Goal: Contribute content: Add original content to the website for others to see

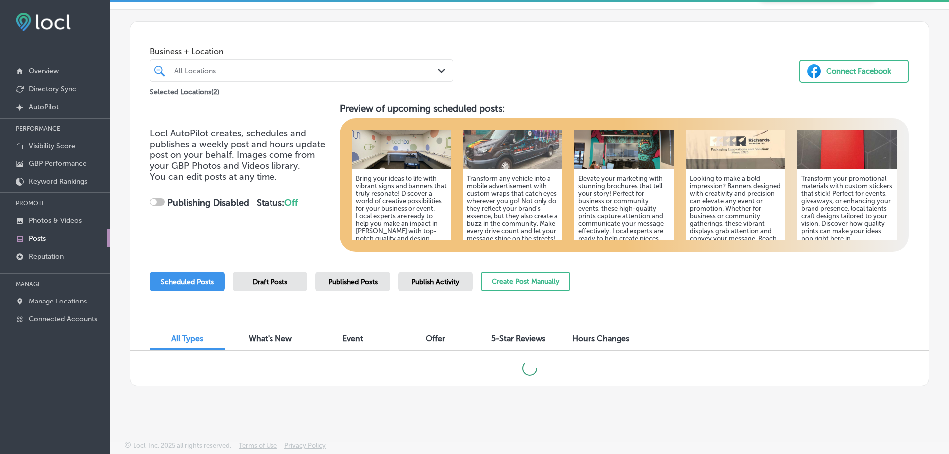
scroll to position [41, 0]
click at [709, 296] on div "Scheduled Posts Draft Posts Published Posts Publish Activity Create Post Manual…" at bounding box center [529, 294] width 759 height 45
checkbox input "true"
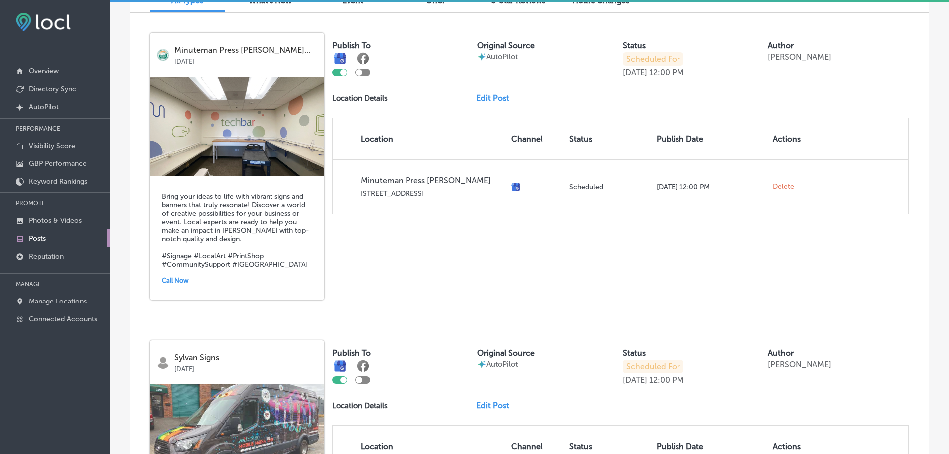
scroll to position [364, 0]
click at [233, 216] on h5 "Bring your ideas to life with vibrant signs and banners that truly resonate! Di…" at bounding box center [237, 231] width 150 height 76
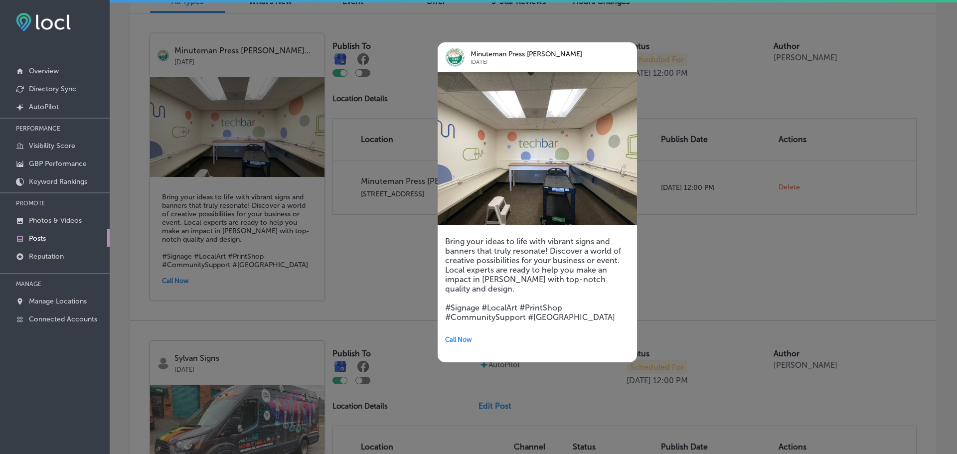
click at [892, 83] on div at bounding box center [478, 227] width 957 height 454
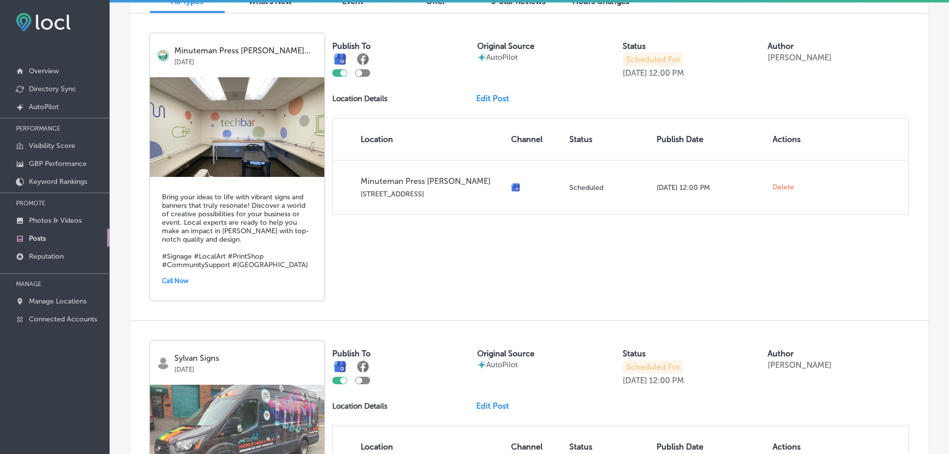
click at [178, 277] on div "Call Now" at bounding box center [237, 280] width 150 height 15
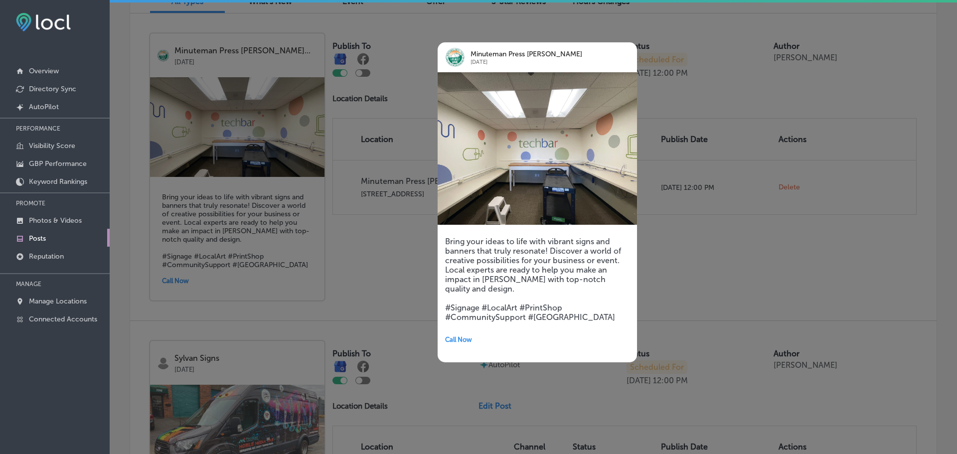
click at [890, 78] on div at bounding box center [478, 227] width 957 height 454
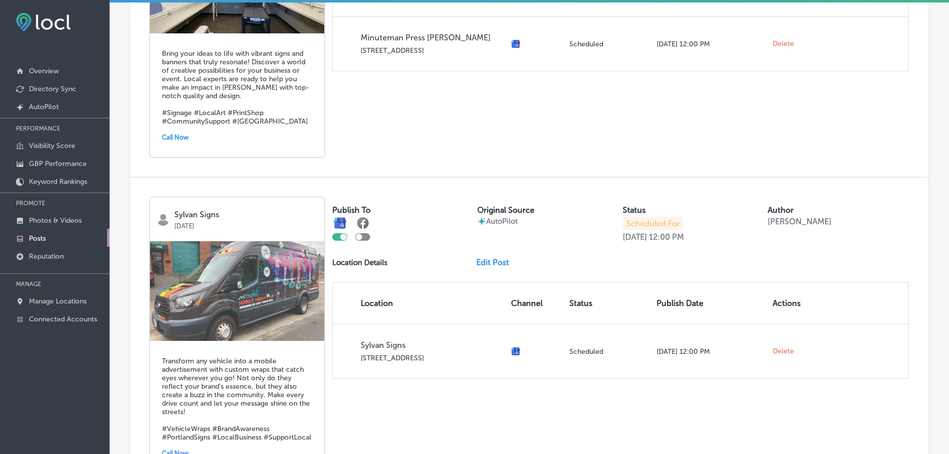
scroll to position [508, 0]
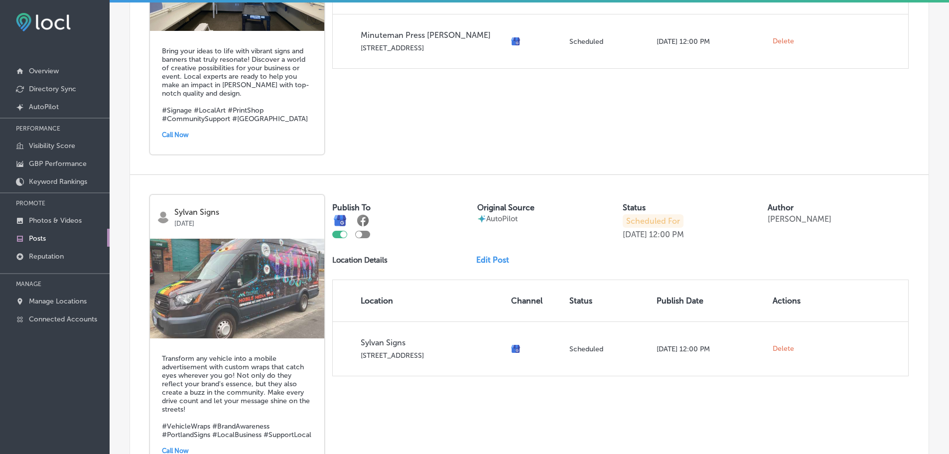
click at [254, 105] on h5 "Bring your ideas to life with vibrant signs and banners that truly resonate! Di…" at bounding box center [237, 85] width 150 height 76
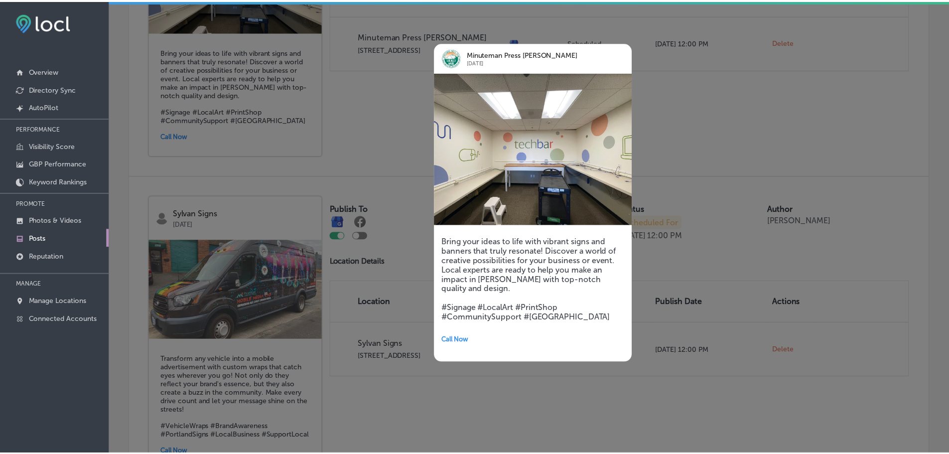
scroll to position [508, 0]
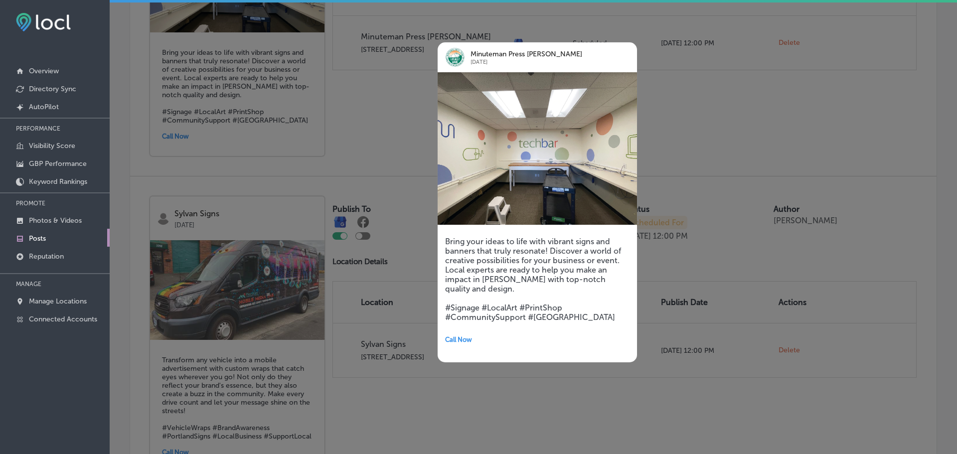
click at [542, 174] on img at bounding box center [536, 148] width 199 height 152
drag, startPoint x: 654, startPoint y: 115, endPoint x: 776, endPoint y: 87, distance: 125.7
click at [776, 87] on div at bounding box center [478, 227] width 957 height 454
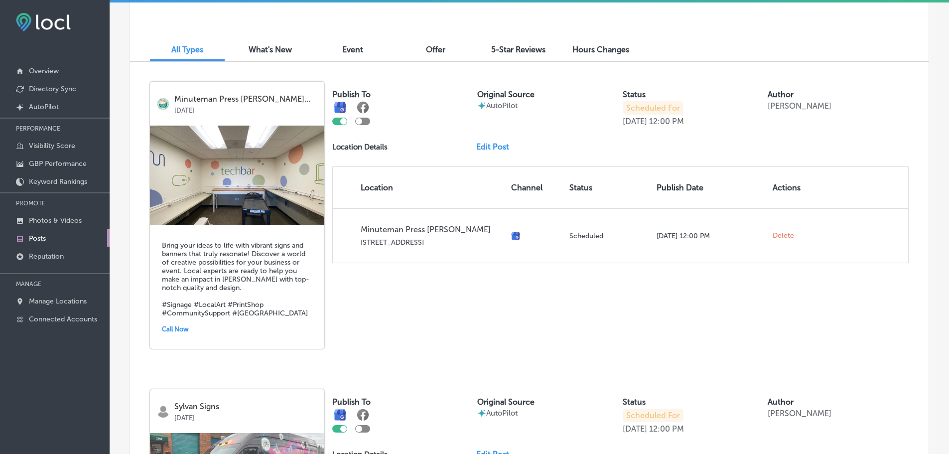
scroll to position [315, 0]
click at [484, 145] on link "Edit Post" at bounding box center [496, 146] width 41 height 9
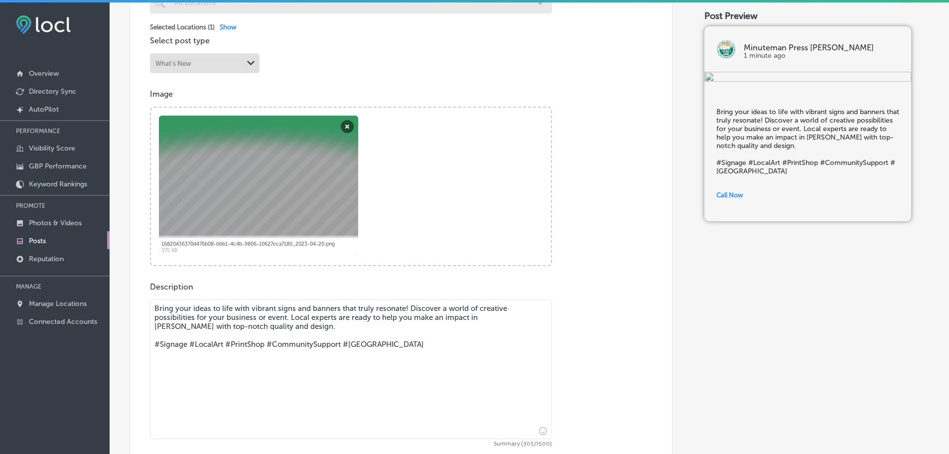
scroll to position [298, 0]
click at [485, 317] on textarea "Bring your ideas to life with vibrant signs and banners that truly resonate! Di…" at bounding box center [351, 368] width 402 height 139
click at [484, 314] on textarea "Bring your ideas to life with vibrant signs and banners that truly resonate! Di…" at bounding box center [351, 368] width 402 height 139
click at [492, 316] on textarea "Bring your ideas to life with vibrant signs and banners that truly resonate! Di…" at bounding box center [351, 368] width 402 height 139
click at [490, 315] on textarea "Bring your ideas to life with vibrant signs and banners that truly resonate! Di…" at bounding box center [351, 368] width 402 height 139
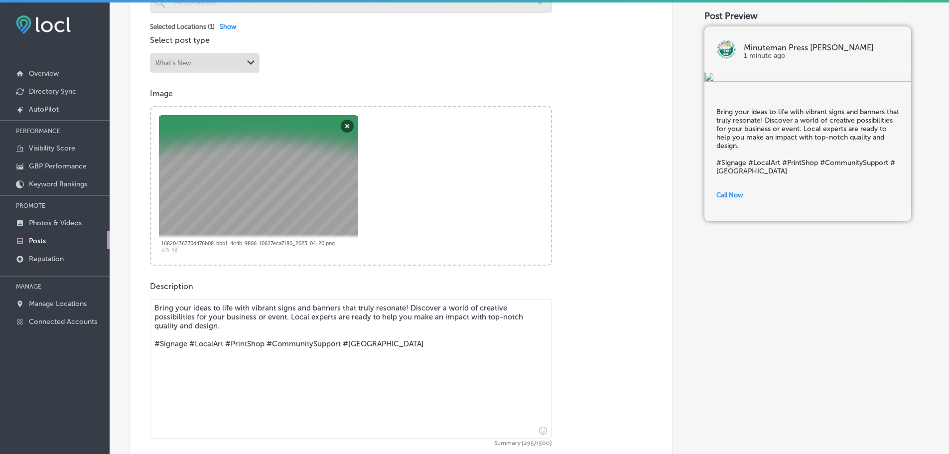
click at [303, 307] on textarea "Bring your ideas to life with vibrant signs and banners that truly resonate! Di…" at bounding box center [351, 368] width 402 height 139
click at [305, 309] on textarea "Bring your ideas to life with vibrant signs and banners that truly resonate! Di…" at bounding box center [351, 368] width 402 height 139
click at [328, 305] on textarea "Bring your ideas to life with vibrant signs, banners that truly resonate! Disco…" at bounding box center [351, 368] width 402 height 139
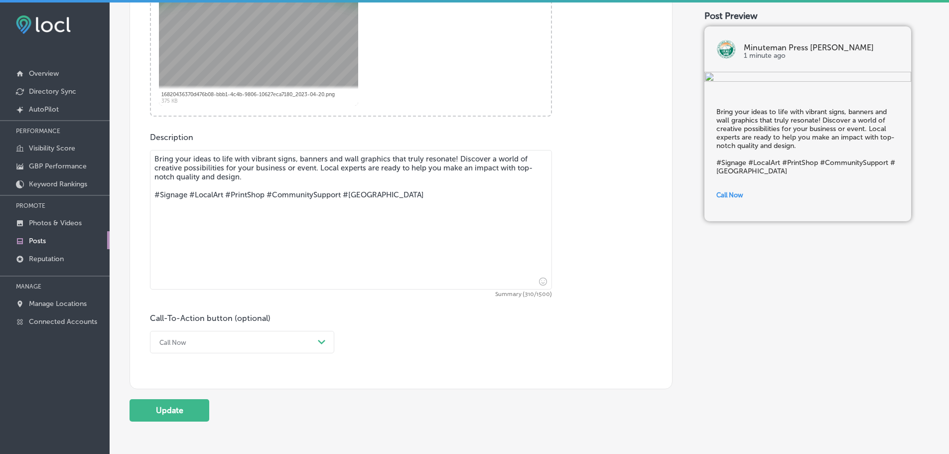
scroll to position [447, 0]
type textarea "Bring your ideas to life with vibrant signs, banners and wall graphics that tru…"
click at [169, 408] on button "Update" at bounding box center [170, 410] width 80 height 22
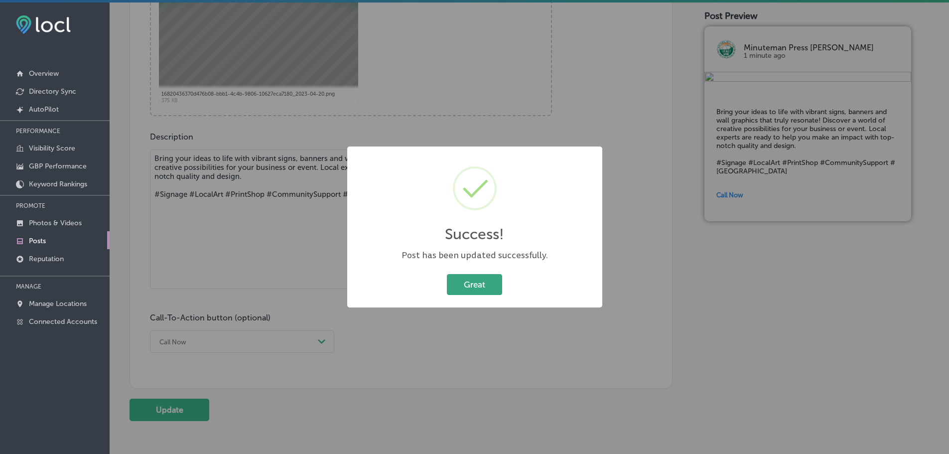
click at [486, 286] on button "Great" at bounding box center [474, 284] width 55 height 20
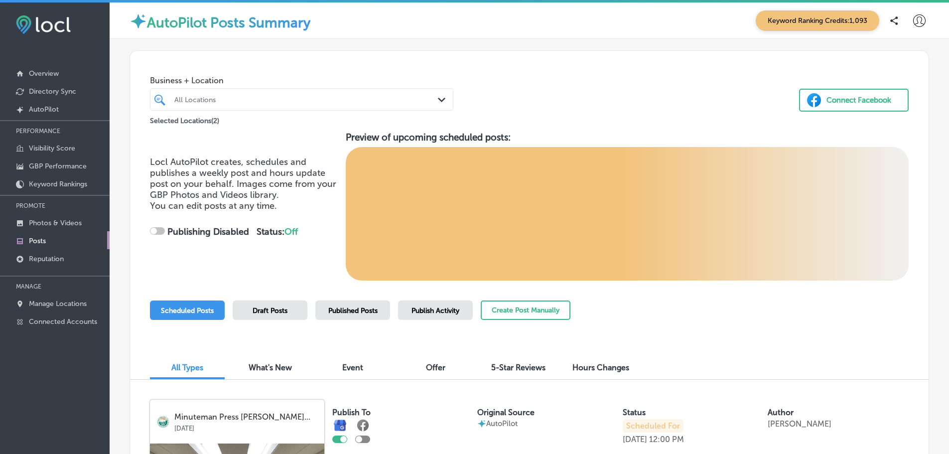
checkbox input "true"
